Goal: Task Accomplishment & Management: Complete application form

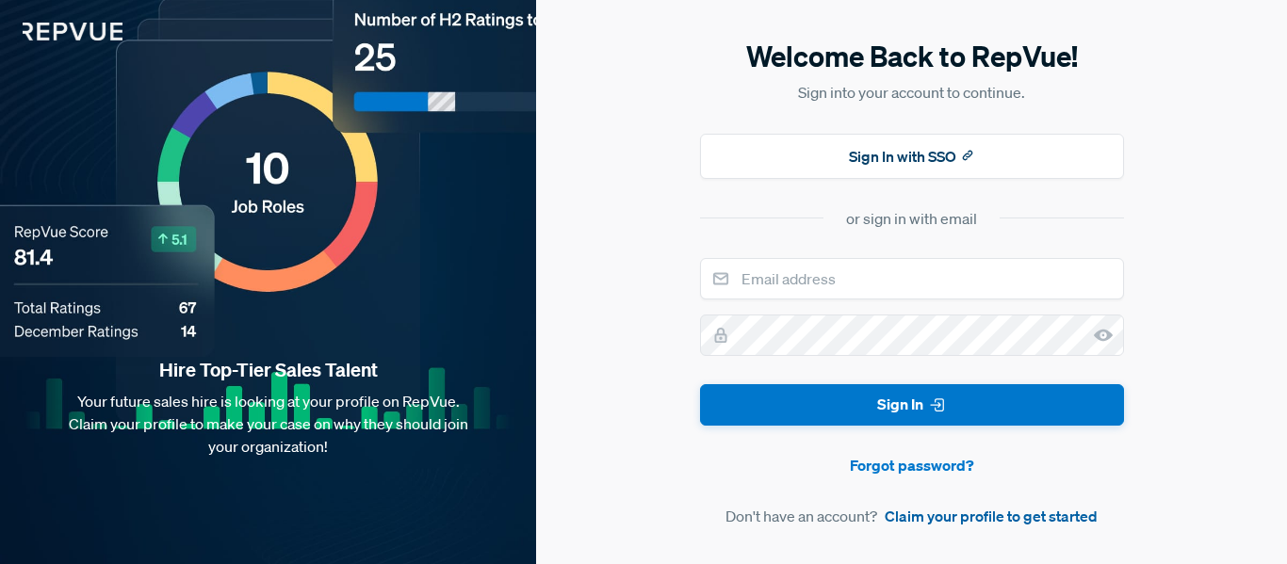
click at [960, 517] on link "Claim your profile to get started" at bounding box center [991, 516] width 213 height 23
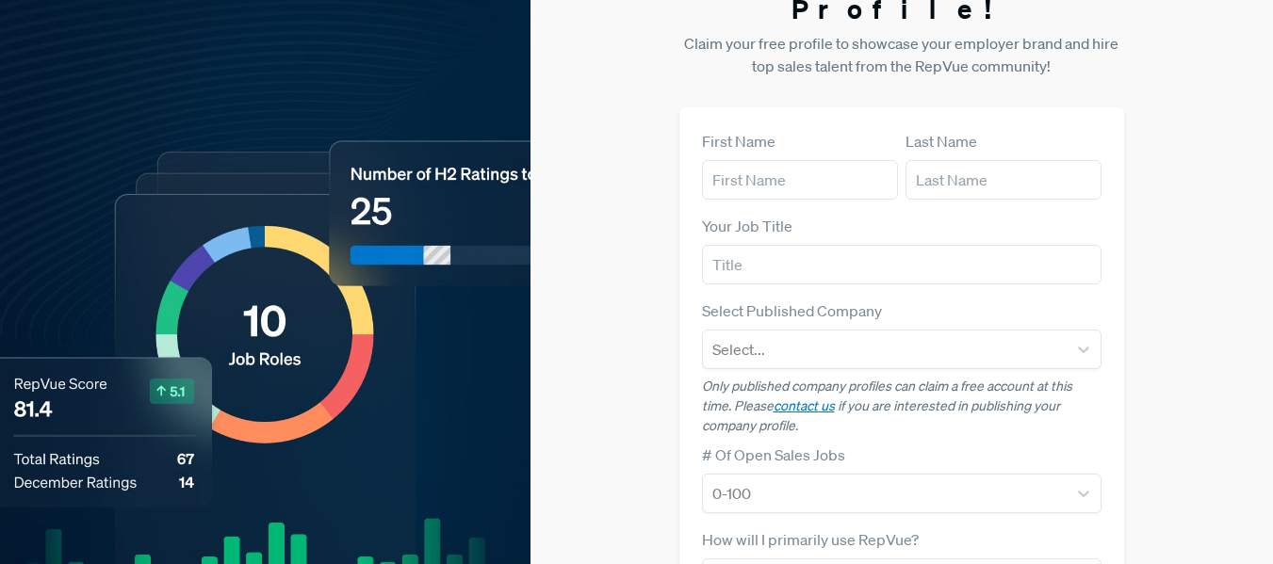
scroll to position [94, 0]
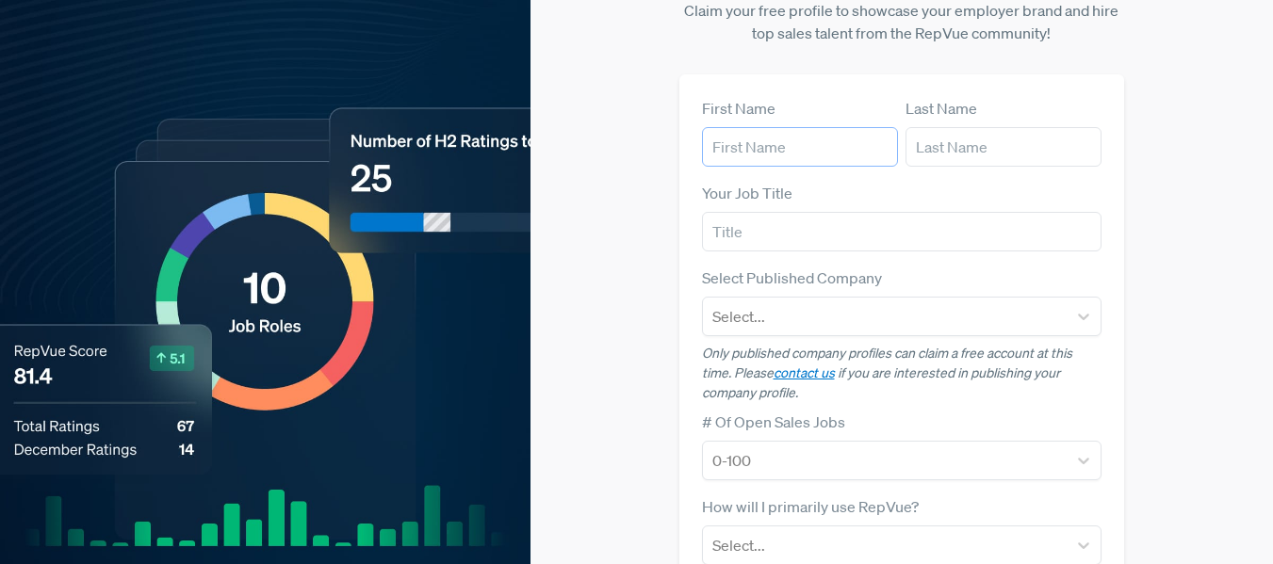
click at [821, 127] on input "text" at bounding box center [800, 147] width 196 height 40
type input "Cenk"
type input "Kocakaya"
type input "No"
type input "[EMAIL_ADDRESS][DOMAIN_NAME]"
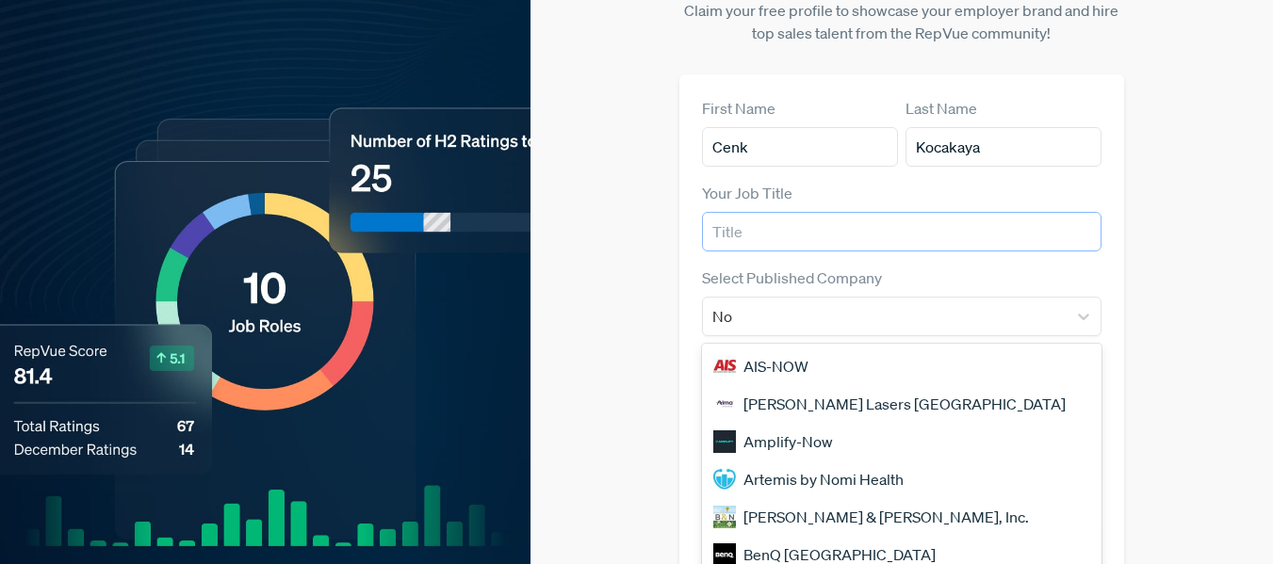
click at [835, 212] on input "text" at bounding box center [902, 232] width 400 height 40
type input "Business Develeopment & Key Account Manager"
